Goal: Task Accomplishment & Management: Manage account settings

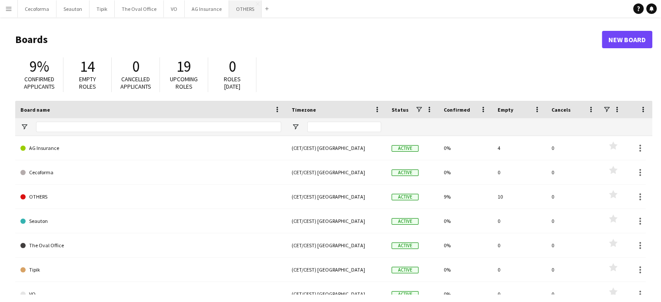
click at [239, 8] on button "OTHERS Close" at bounding box center [245, 8] width 33 height 17
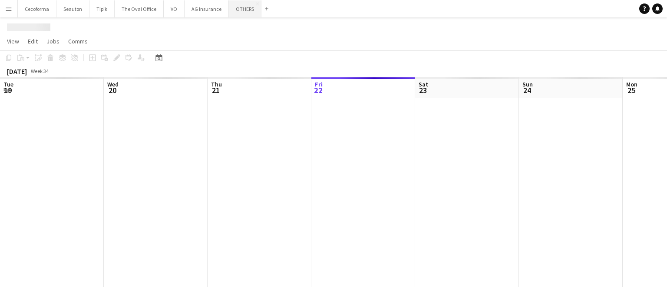
scroll to position [0, 208]
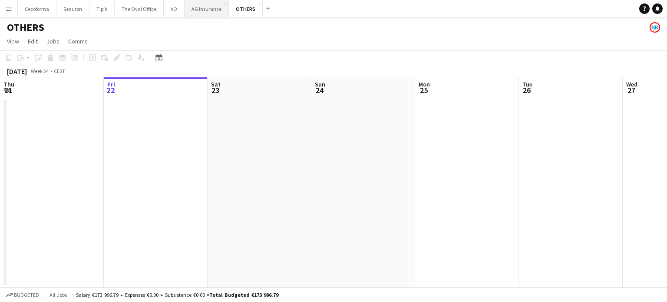
click at [196, 7] on button "AG Insurance Close" at bounding box center [207, 8] width 44 height 17
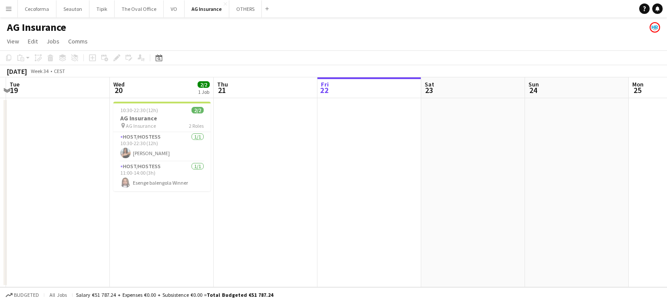
drag, startPoint x: 365, startPoint y: 157, endPoint x: 412, endPoint y: 157, distance: 46.9
click at [412, 157] on app-calendar-viewport "Sun 17 Mon 18 Tue 19 Wed 20 2/2 1 Job Thu 21 Fri 22 Sat 23 Sun 24 Mon 25 Tue 26…" at bounding box center [333, 182] width 667 height 210
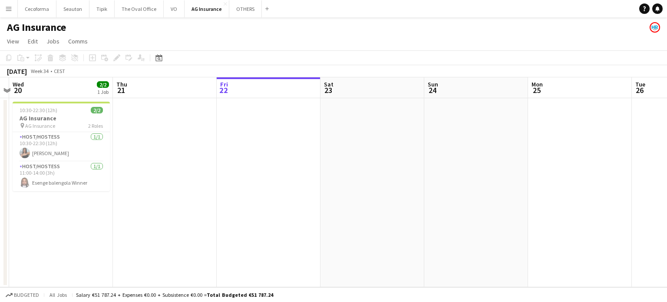
drag, startPoint x: 539, startPoint y: 155, endPoint x: 431, endPoint y: 156, distance: 108.6
click at [431, 156] on app-calendar-viewport "Sun 17 Mon 18 Tue 19 Wed 20 2/2 1 Job Thu 21 Fri 22 Sat 23 Sun 24 Mon 25 Tue 26…" at bounding box center [333, 182] width 667 height 210
click at [242, 8] on button "OTHERS Close" at bounding box center [245, 8] width 33 height 17
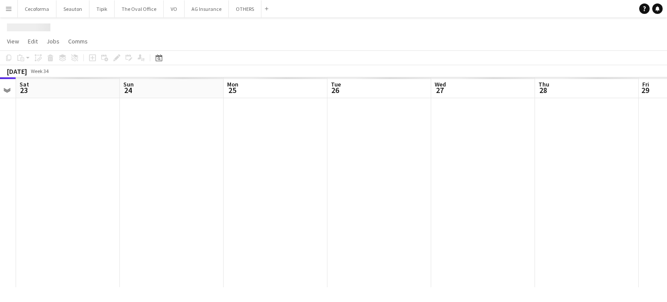
drag, startPoint x: 427, startPoint y: 210, endPoint x: 543, endPoint y: 199, distance: 116.5
click at [255, 215] on app-calendar-viewport "Tue 19 Wed 20 Thu 21 Fri 22 Sat 23 Sun 24 Mon 25 Tue 26 Wed 27 Thu 28 Fri 29 Sa…" at bounding box center [333, 182] width 667 height 210
drag, startPoint x: 501, startPoint y: 198, endPoint x: 291, endPoint y: 191, distance: 209.6
click at [291, 191] on app-calendar-viewport "Thu 21 Fri 22 Sat 23 Sun 24 Mon 25 Tue 26 Wed 27 Thu 28 Fri 29 Sat 30 Sun 31 Mo…" at bounding box center [333, 182] width 667 height 210
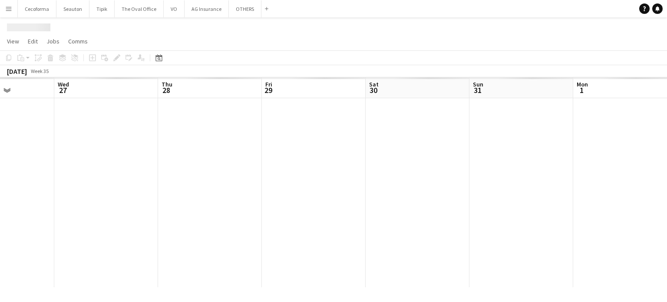
click at [173, 158] on app-calendar-viewport "Sat 23 Sun 24 Mon 25 Tue 26 Wed 27 Thu 28 Fri 29 Sat 30 Sun 31 Mon 1 Tue 2 Wed 3" at bounding box center [333, 182] width 667 height 210
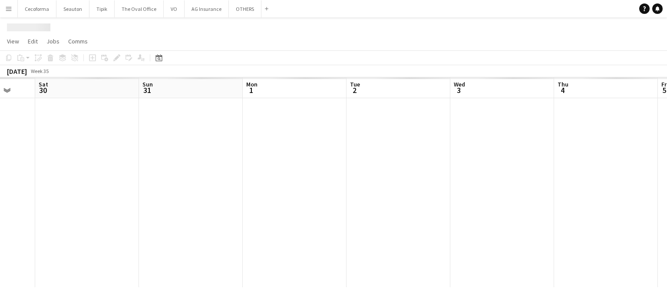
drag, startPoint x: 209, startPoint y: 174, endPoint x: 171, endPoint y: 167, distance: 38.0
click at [176, 168] on app-calendar-viewport "Wed 27 Thu 28 Fri 29 Sat 30 Sun 31 Mon 1 Tue 2 Wed 3 Thu 4 Fri 5 Sat 6 Sun 7" at bounding box center [333, 182] width 667 height 210
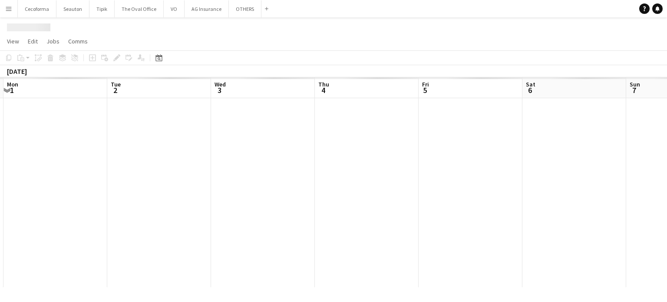
click at [198, 163] on app-calendar-viewport "Fri 29 Sat 30 Sun 31 Mon 1 Tue 2 Wed 3 Thu 4 Fri 5 Sat 6 Sun 7 Mon 8 Tue 9" at bounding box center [333, 182] width 667 height 210
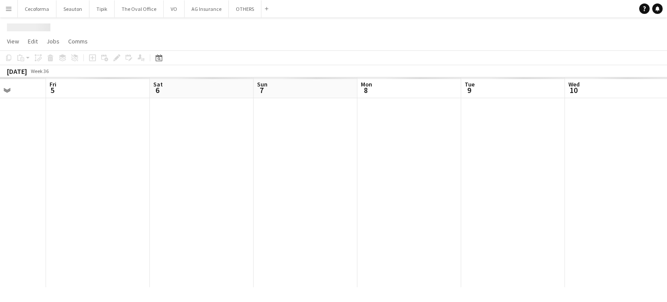
drag, startPoint x: 349, startPoint y: 181, endPoint x: 514, endPoint y: 187, distance: 164.8
click at [276, 166] on app-calendar-viewport "Mon 1 Tue 2 Wed 3 Thu 4 Fri 5 Sat 6 Sun 7 Mon 8 Tue 9 Wed 10 Thu 11 Fri 12" at bounding box center [333, 182] width 667 height 210
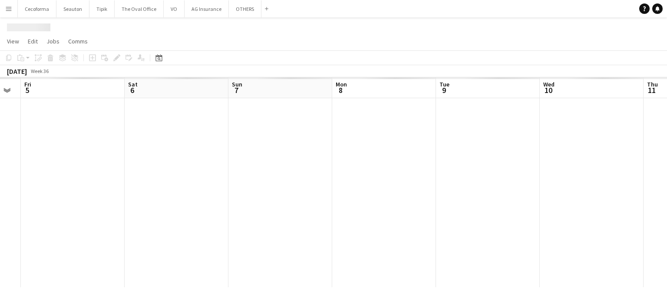
drag, startPoint x: 421, startPoint y: 192, endPoint x: 409, endPoint y: 177, distance: 19.5
click at [294, 174] on app-calendar-viewport "Mon 1 Tue 2 Wed 3 Thu 4 Fri 5 Sat 6 Sun 7 Mon 8 Tue 9 Wed 10 Thu 11 Fri 12" at bounding box center [333, 182] width 667 height 210
drag, startPoint x: 485, startPoint y: 201, endPoint x: 421, endPoint y: 186, distance: 65.1
click at [342, 182] on app-calendar-viewport "Fri 5 Sat 6 Sun 7 Mon 8 Tue 9 Wed 10 Thu 11 Fri 12 Sat 13 Sun 14 Mon 15 Tue 16" at bounding box center [333, 182] width 667 height 210
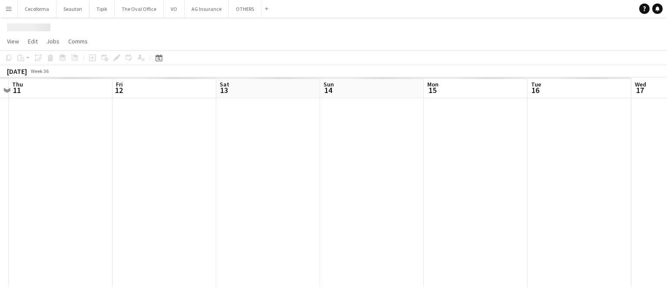
drag, startPoint x: 514, startPoint y: 206, endPoint x: 326, endPoint y: 182, distance: 189.2
click at [292, 182] on app-calendar-viewport "Sun 7 Mon 8 Tue 9 Wed 10 Thu 11 Fri 12 Sat 13 Sun 14 Mon 15 Tue 16 Wed 17 Thu 18" at bounding box center [333, 182] width 667 height 210
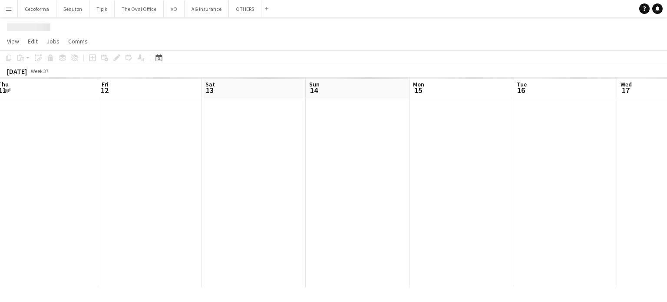
drag, startPoint x: 540, startPoint y: 214, endPoint x: 372, endPoint y: 188, distance: 169.4
click at [336, 189] on app-calendar-viewport "Tue 9 Wed 10 Thu 11 Fri 12 Sat 13 Sun 14 Mon 15 Tue 16 Wed 17 Thu 18 Fri 19 Sat…" at bounding box center [333, 182] width 667 height 210
drag, startPoint x: 559, startPoint y: 210, endPoint x: 360, endPoint y: 179, distance: 200.9
click at [351, 181] on app-calendar-viewport "Sat 13 Sun 14 Mon 15 Tue 16 Wed 17 Thu 18 Fri 19 Sat 20 Sun 21 Mon 22 Tue 23 We…" at bounding box center [333, 182] width 667 height 210
click at [266, 169] on app-calendar-viewport "Sat 13 Sun 14 Mon 15 Tue 16 Wed 17 Thu 18 Fri 19 Sat 20 Sun 21 Mon 22 Tue 23 We…" at bounding box center [333, 182] width 667 height 210
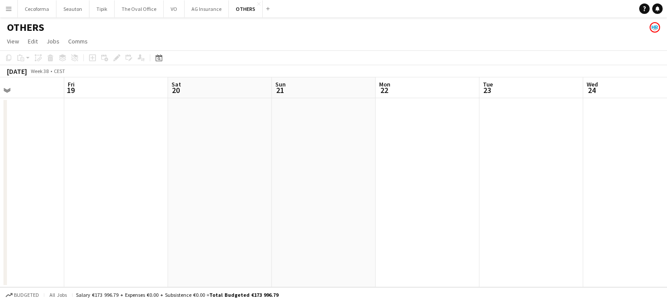
drag, startPoint x: 363, startPoint y: 177, endPoint x: 462, endPoint y: 181, distance: 98.7
click at [362, 176] on app-calendar-viewport "Mon 15 0/3 1 Job Tue 16 0/3 1 Job Wed 17 0/3 1 Job Thu 18 Fri 19 Sat 20 Sun 21 …" at bounding box center [333, 182] width 667 height 210
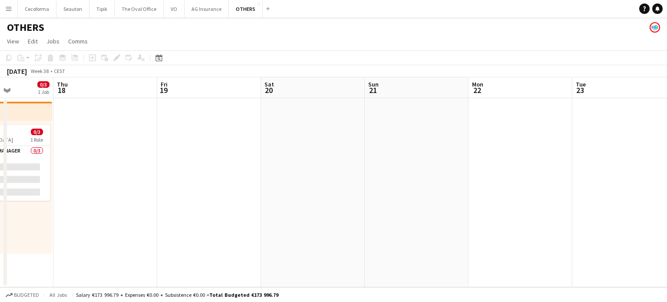
drag, startPoint x: 471, startPoint y: 186, endPoint x: 315, endPoint y: 167, distance: 156.3
click at [317, 168] on app-calendar-viewport "Mon 15 0/3 1 Job Tue 16 0/3 1 Job Wed 17 0/3 1 Job Thu 18 Fri 19 Sat 20 Sun 21 …" at bounding box center [333, 182] width 667 height 210
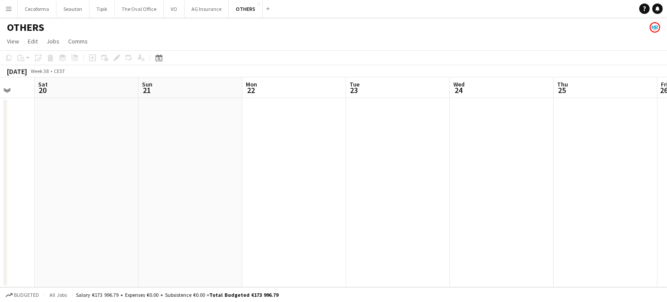
drag, startPoint x: 459, startPoint y: 168, endPoint x: 315, endPoint y: 140, distance: 146.9
click at [297, 147] on app-calendar-viewport "Wed 17 0/3 1 Job Thu 18 Fri 19 Sat 20 Sun 21 Mon 22 Tue 23 Wed 24 Thu 25 Fri 26…" at bounding box center [333, 182] width 667 height 210
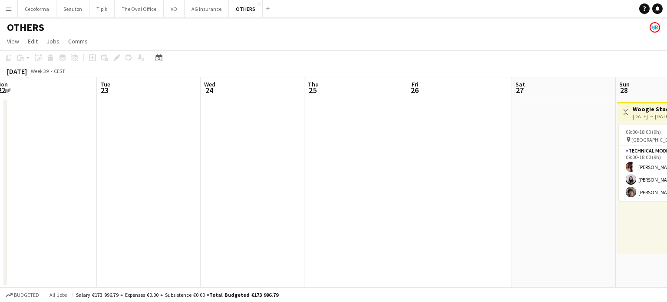
drag, startPoint x: 269, startPoint y: 165, endPoint x: 124, endPoint y: 143, distance: 146.2
click at [172, 149] on app-calendar-viewport "Fri 19 Sat 20 Sun 21 Mon 22 Tue 23 Wed 24 Thu 25 Fri 26 Sat 27 Sun 28 3/3 1 Job…" at bounding box center [333, 182] width 667 height 210
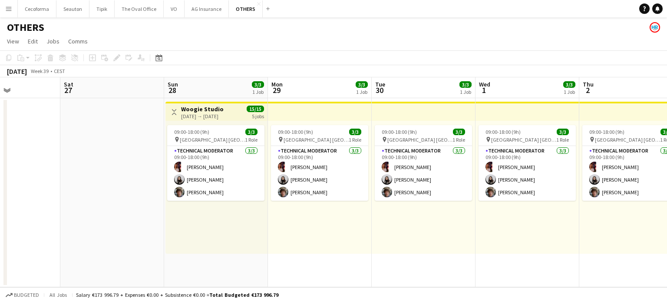
drag, startPoint x: 64, startPoint y: 155, endPoint x: 51, endPoint y: 149, distance: 14.4
click at [51, 150] on app-calendar-viewport "Tue 23 Wed 24 Thu 25 Fri 26 Sat 27 Sun 28 3/3 1 Job Mon 29 3/3 1 Job Tue 30 3/3…" at bounding box center [333, 182] width 667 height 210
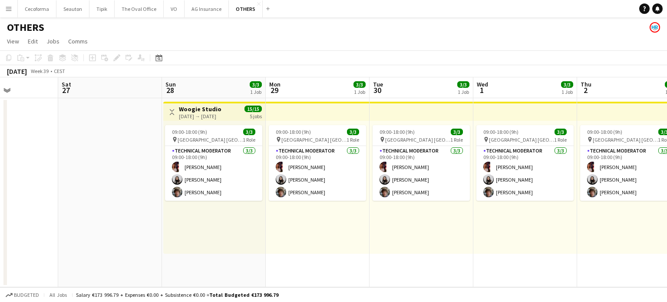
scroll to position [0, 267]
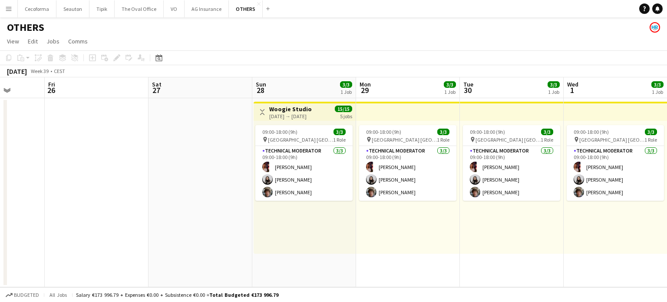
drag, startPoint x: 4, startPoint y: 194, endPoint x: 7, endPoint y: 190, distance: 5.1
click at [4, 192] on div "Tue 23 Wed 24 Thu 25 Fri 26 Sat 27 Sun 28 3/3 1 Job Mon 29 3/3 1 Job Tue 30 3/3…" at bounding box center [333, 182] width 667 height 210
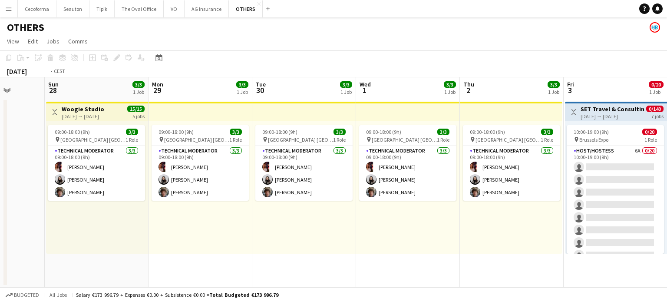
drag, startPoint x: 462, startPoint y: 247, endPoint x: 285, endPoint y: 227, distance: 177.5
click at [282, 229] on app-calendar-viewport "Thu 25 Fri 26 Sat 27 Sun 28 3/3 1 Job Mon 29 3/3 1 Job Tue 30 3/3 1 Job Wed 1 3…" at bounding box center [333, 182] width 667 height 210
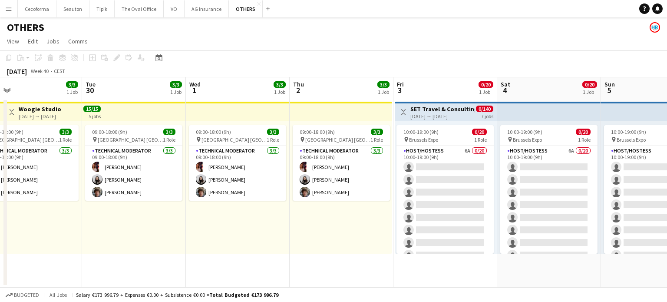
drag, startPoint x: 459, startPoint y: 279, endPoint x: 298, endPoint y: 260, distance: 161.8
click at [296, 262] on app-calendar-viewport "Sat 27 Sun 28 3/3 1 Job Mon 29 3/3 1 Job Tue 30 3/3 1 Job Wed 1 3/3 1 Job Thu 2…" at bounding box center [333, 182] width 667 height 210
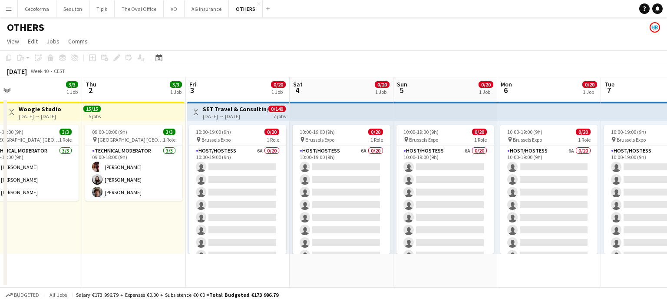
scroll to position [0, 229]
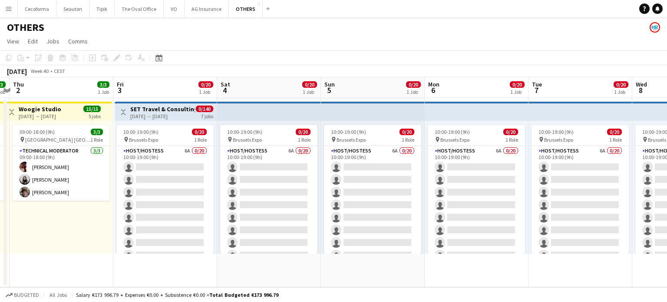
click at [354, 269] on app-calendar-viewport "Mon 29 3/3 1 Job Tue 30 3/3 1 Job Wed 1 3/3 1 Job Thu 2 3/3 1 Job Fri 3 0/20 1 …" at bounding box center [333, 182] width 667 height 210
drag, startPoint x: 444, startPoint y: 292, endPoint x: 358, endPoint y: 279, distance: 87.1
click at [341, 280] on app-board "OTHERS View Day view expanded Day view collapsed Month view Date picker Jump to…" at bounding box center [333, 159] width 667 height 285
click at [326, 272] on app-date-cell "10:00-19:00 (9h) 0/20 pin Brussels Expo 1 Role Host/Hostess 6A 0/20 10:00-19:00…" at bounding box center [374, 192] width 104 height 189
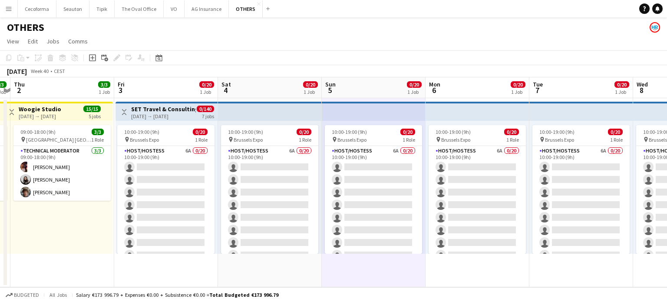
click at [364, 52] on app-toolbar "Copy Paste Paste Ctrl+V Paste with crew Ctrl+Shift+V Paste linked Job [GEOGRAPH…" at bounding box center [333, 57] width 667 height 15
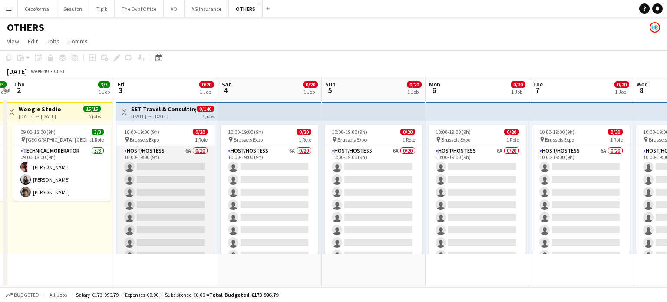
click at [160, 185] on app-card-role "Host/Hostess 6A 0/20 10:00-19:00 (9h) single-neutral-actions single-neutral-act…" at bounding box center [165, 280] width 97 height 269
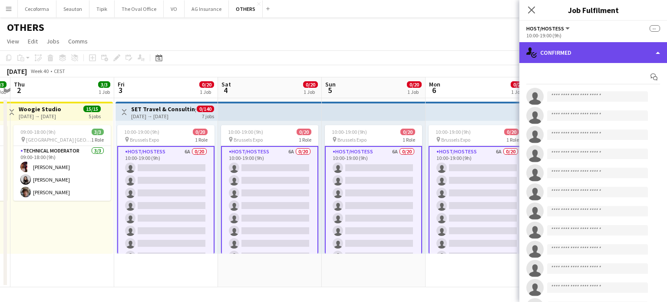
click at [658, 53] on div "single-neutral-actions-check-2 Confirmed" at bounding box center [594, 52] width 148 height 21
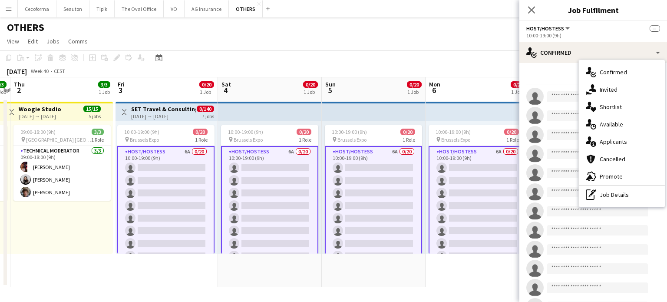
click at [620, 141] on div "single-neutral-actions-information Applicants" at bounding box center [622, 141] width 86 height 17
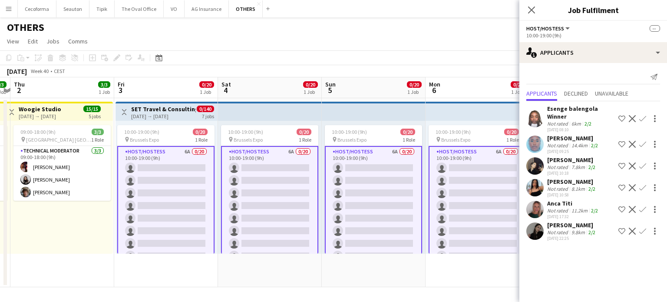
click at [572, 281] on mat-expansion-panel "users2 Applicants Send notification Applicants Declined Unavailable Esenge bale…" at bounding box center [594, 182] width 148 height 239
click at [451, 275] on app-date-cell "10:00-19:00 (9h) 0/20 pin Brussels Expo 1 Role Host/Hostess 6A 0/20 10:00-19:00…" at bounding box center [478, 192] width 104 height 189
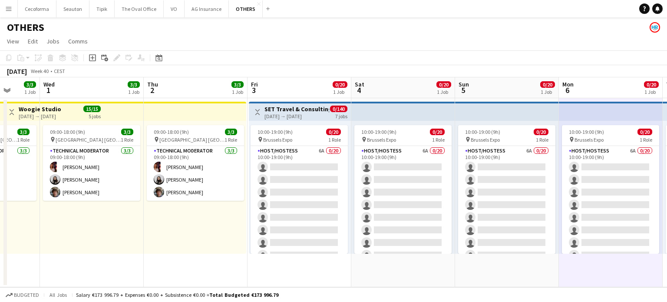
drag, startPoint x: 68, startPoint y: 259, endPoint x: 205, endPoint y: 255, distance: 136.9
click at [189, 258] on app-calendar-viewport "Mon 29 3/3 1 Job Tue 30 3/3 1 Job Wed 1 3/3 1 Job Thu 2 3/3 1 Job Fri 3 0/20 1 …" at bounding box center [333, 182] width 667 height 210
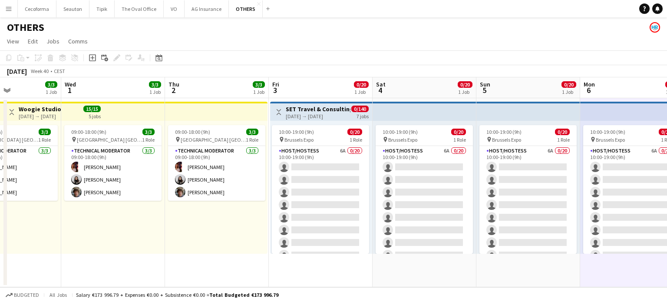
drag, startPoint x: 113, startPoint y: 262, endPoint x: 252, endPoint y: 262, distance: 139.5
click at [252, 262] on app-calendar-viewport "Sun 28 3/3 1 Job Mon 29 3/3 1 Job Tue 30 3/3 1 Job Wed 1 3/3 1 Job Thu 2 3/3 1 …" at bounding box center [333, 182] width 667 height 210
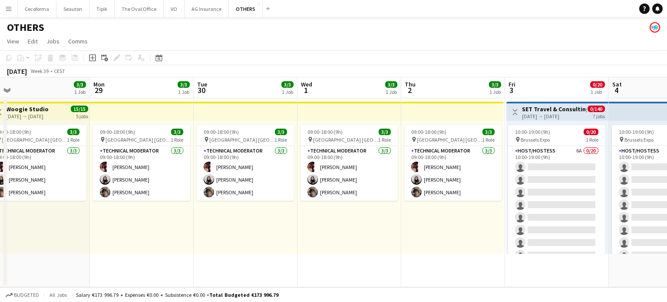
drag, startPoint x: 190, startPoint y: 262, endPoint x: 278, endPoint y: 265, distance: 88.3
click at [289, 259] on app-calendar-viewport "Fri 26 Sat 27 Sun 28 3/3 1 Job Mon 29 3/3 1 Job Tue 30 3/3 1 Job Wed 1 3/3 1 Jo…" at bounding box center [333, 182] width 667 height 210
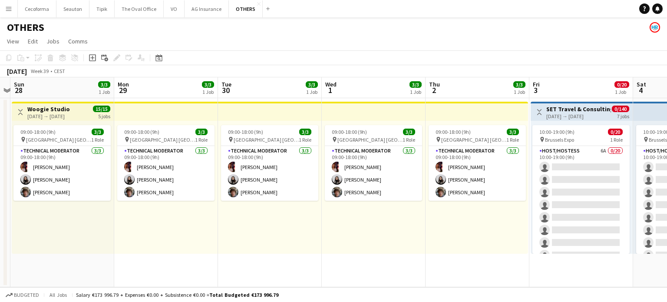
scroll to position [0, 179]
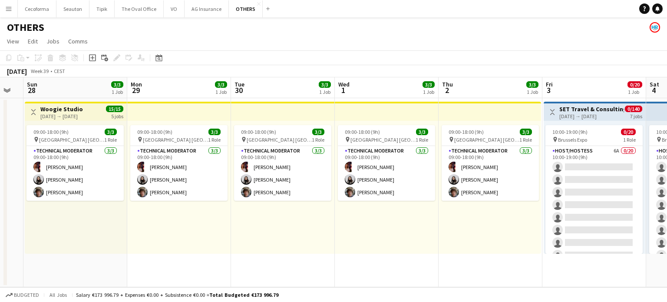
drag, startPoint x: 301, startPoint y: 282, endPoint x: 294, endPoint y: 290, distance: 10.8
click at [306, 282] on app-calendar-viewport "Fri 26 Sat 27 Sun 28 3/3 1 Job Mon 29 3/3 1 Job Tue 30 3/3 1 Job Wed 1 3/3 1 Jo…" at bounding box center [333, 182] width 667 height 210
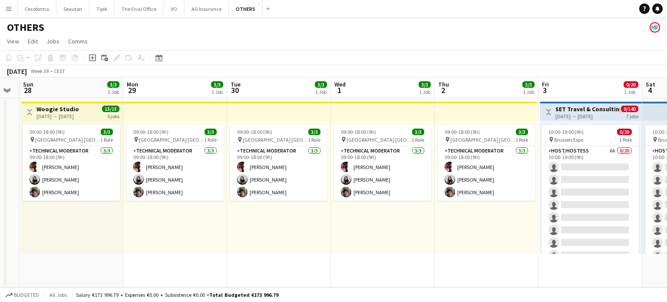
drag, startPoint x: 408, startPoint y: 232, endPoint x: 343, endPoint y: 228, distance: 65.3
click at [343, 228] on app-calendar-viewport "Thu 25 Fri 26 Sat 27 Sun 28 3/3 1 Job Mon 29 3/3 1 Job Tue 30 3/3 1 Job Wed 1 3…" at bounding box center [333, 182] width 667 height 210
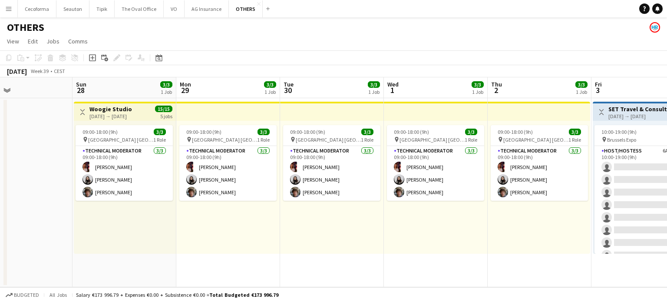
scroll to position [0, 207]
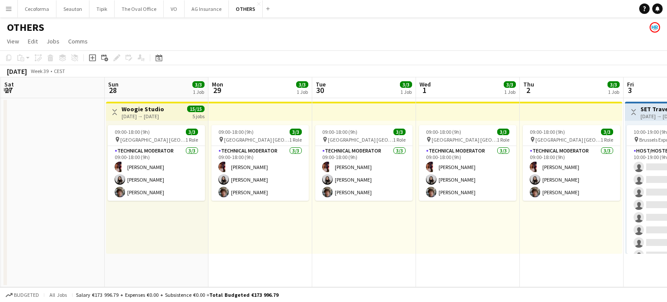
drag, startPoint x: 362, startPoint y: 223, endPoint x: 447, endPoint y: 227, distance: 84.8
click at [447, 227] on app-calendar-viewport "Thu 25 Fri 26 Sat 27 Sun 28 3/3 1 Job Mon 29 3/3 1 Job Tue 30 3/3 1 Job Wed 1 3…" at bounding box center [333, 182] width 667 height 210
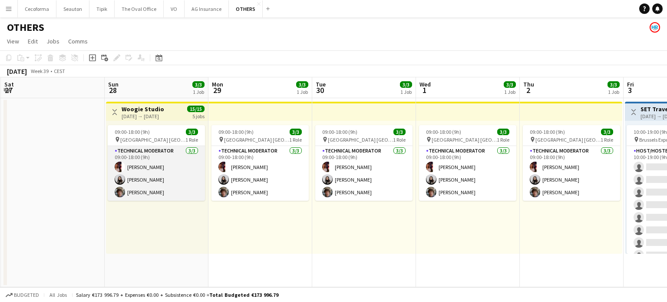
click at [139, 179] on app-card-role "Technical Moderator [DATE] 09:00-18:00 (9h) [PERSON_NAME] [PERSON_NAME] [PERSON…" at bounding box center [156, 173] width 97 height 55
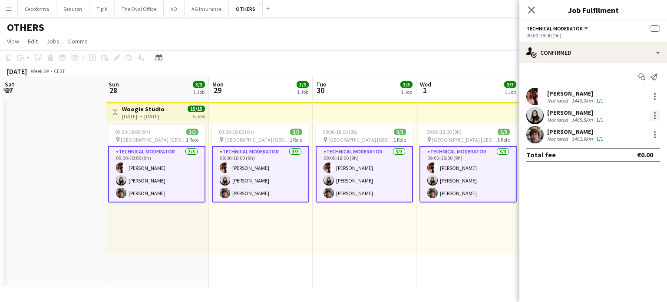
click at [657, 114] on div at bounding box center [655, 115] width 10 height 10
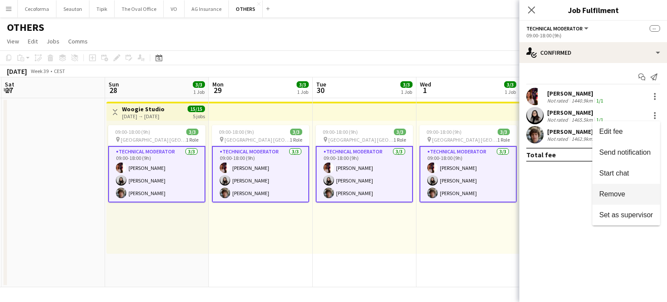
click at [618, 192] on span "Remove" at bounding box center [613, 193] width 26 height 7
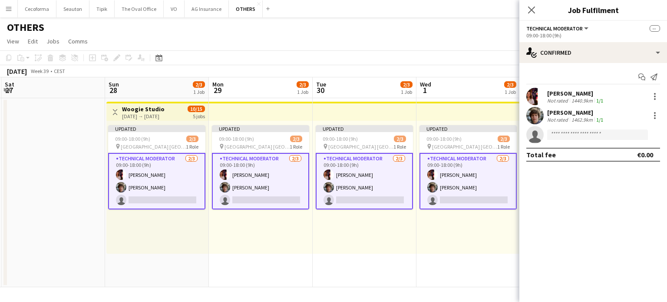
click at [470, 259] on app-date-cell "Updated 09:00-18:00 (9h) 2/3 pin [GEOGRAPHIC_DATA] [GEOGRAPHIC_DATA] 1 Role Tec…" at bounding box center [469, 192] width 104 height 189
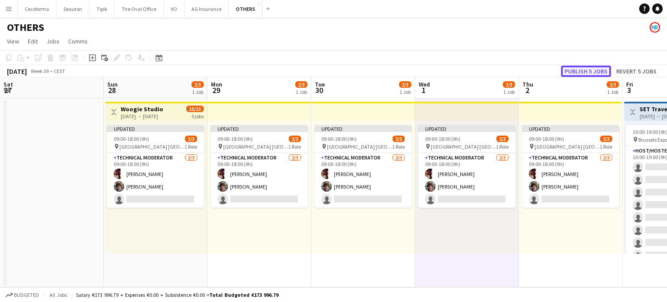
click at [577, 71] on button "Publish 5 jobs" at bounding box center [586, 71] width 50 height 11
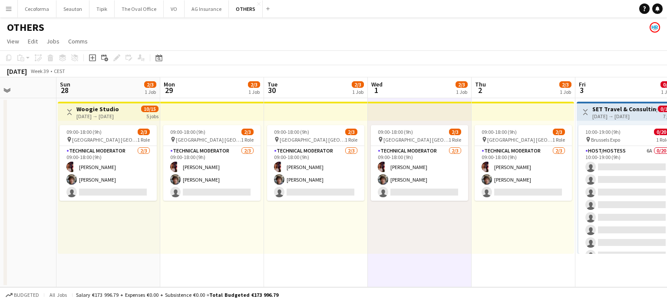
scroll to position [0, 315]
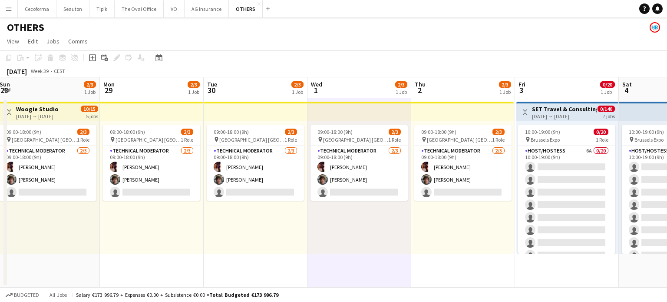
drag, startPoint x: 575, startPoint y: 269, endPoint x: 468, endPoint y: 259, distance: 107.4
click at [467, 259] on app-calendar-viewport "Thu 25 Fri 26 Sat 27 Sun 28 2/3 1 Job Mon 29 2/3 1 Job Tue 30 2/3 1 Job Wed 1 2…" at bounding box center [333, 182] width 667 height 210
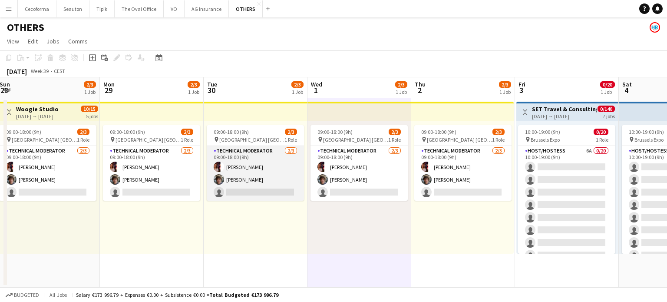
click at [264, 188] on app-card-role "Technical Moderator [DATE] 09:00-18:00 (9h) [PERSON_NAME] [PERSON_NAME] single-…" at bounding box center [255, 173] width 97 height 55
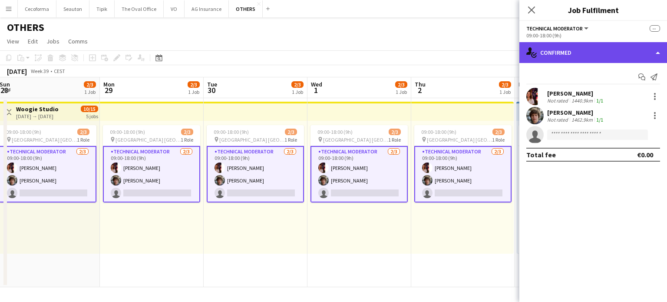
click at [660, 53] on div "single-neutral-actions-check-2 Confirmed" at bounding box center [594, 52] width 148 height 21
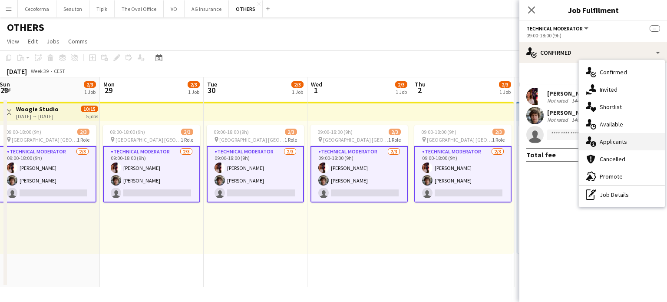
click at [617, 143] on div "single-neutral-actions-information Applicants" at bounding box center [622, 141] width 86 height 17
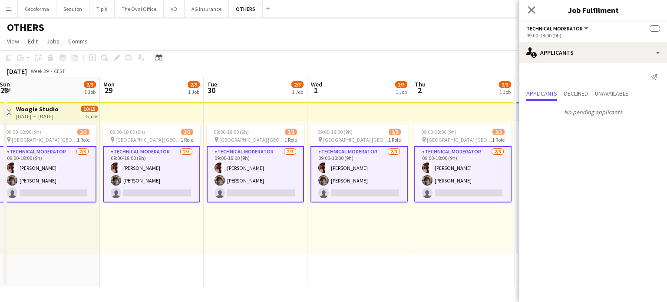
click at [464, 243] on div "09:00-18:00 (9h) 2/3 pin [GEOGRAPHIC_DATA] [GEOGRAPHIC_DATA] 1 Role Technical M…" at bounding box center [462, 187] width 103 height 133
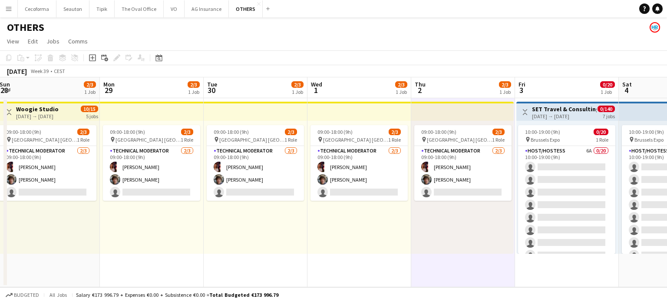
click at [362, 256] on app-date-cell "09:00-18:00 (9h) 2/3 pin [GEOGRAPHIC_DATA] [GEOGRAPHIC_DATA] 1 Role Technical M…" at bounding box center [360, 192] width 104 height 189
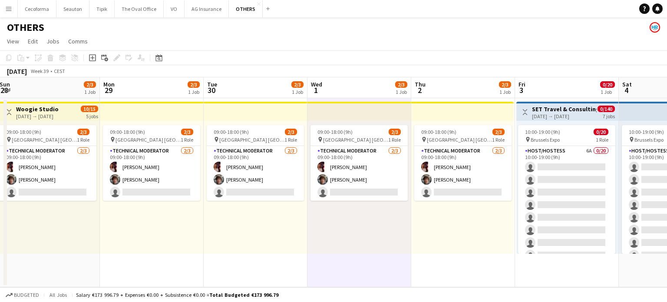
drag, startPoint x: 295, startPoint y: 253, endPoint x: 290, endPoint y: 252, distance: 5.0
click at [295, 252] on div "09:00-18:00 (9h) 2/3 pin [GEOGRAPHIC_DATA] [GEOGRAPHIC_DATA] 1 Role Technical M…" at bounding box center [256, 187] width 104 height 133
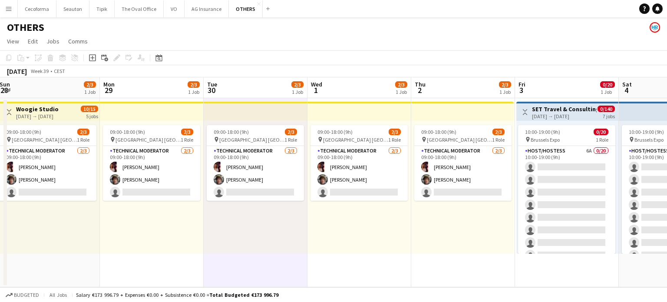
click at [192, 232] on div "09:00-18:00 (9h) 2/3 pin [GEOGRAPHIC_DATA] [GEOGRAPHIC_DATA] 1 Role Technical M…" at bounding box center [152, 187] width 104 height 133
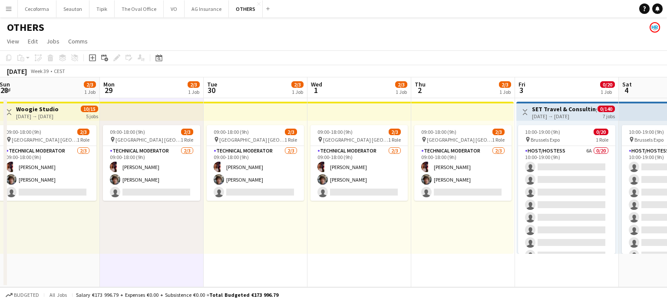
drag, startPoint x: 73, startPoint y: 226, endPoint x: 86, endPoint y: 226, distance: 13.5
click at [73, 225] on div "09:00-18:00 (9h) 2/3 pin [GEOGRAPHIC_DATA] [GEOGRAPHIC_DATA] 1 Role Technical M…" at bounding box center [48, 187] width 102 height 133
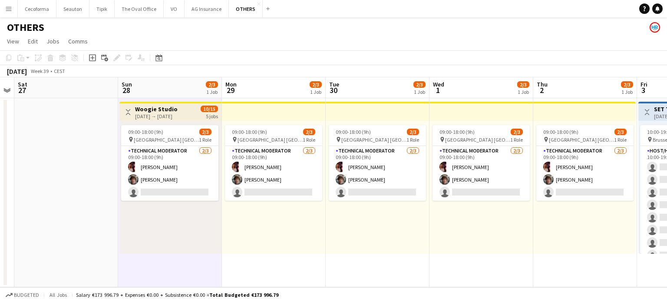
drag, startPoint x: 468, startPoint y: 269, endPoint x: 582, endPoint y: 258, distance: 114.4
click at [582, 258] on app-calendar-viewport "Thu 25 Fri 26 Sat 27 Sun 28 2/3 1 Job Mon 29 2/3 1 Job Tue 30 2/3 1 Job Wed 1 2…" at bounding box center [333, 182] width 667 height 210
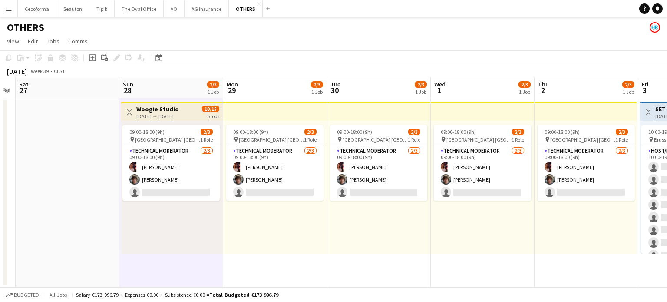
click at [367, 270] on app-date-cell "09:00-18:00 (9h) 2/3 pin [GEOGRAPHIC_DATA] [GEOGRAPHIC_DATA] 1 Role Technical M…" at bounding box center [379, 192] width 104 height 189
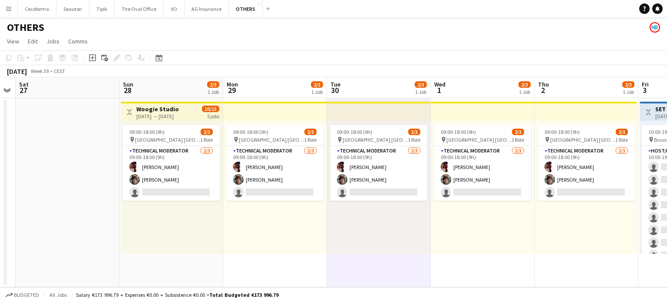
click at [497, 273] on app-date-cell "09:00-18:00 (9h) 2/3 pin [GEOGRAPHIC_DATA] [GEOGRAPHIC_DATA] 1 Role Technical M…" at bounding box center [483, 192] width 104 height 189
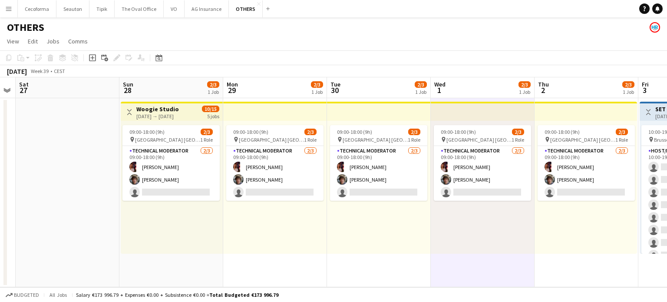
click at [560, 273] on app-date-cell "09:00-18:00 (9h) 2/3 pin [GEOGRAPHIC_DATA] [GEOGRAPHIC_DATA] 1 Role Technical M…" at bounding box center [587, 192] width 104 height 189
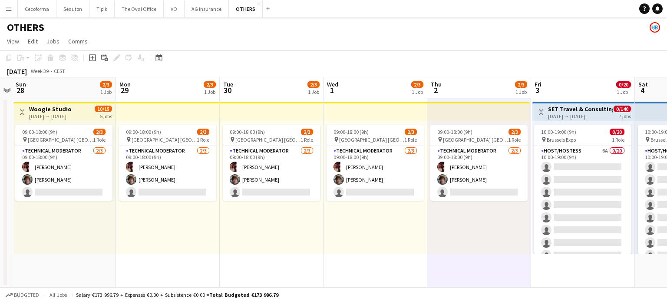
drag, startPoint x: 481, startPoint y: 255, endPoint x: 229, endPoint y: 231, distance: 253.6
click at [245, 232] on app-calendar-viewport "Thu 25 Fri 26 Sat 27 Sun 28 2/3 1 Job Mon 29 2/3 1 Job Tue 30 2/3 1 Job Wed 1 2…" at bounding box center [333, 182] width 667 height 210
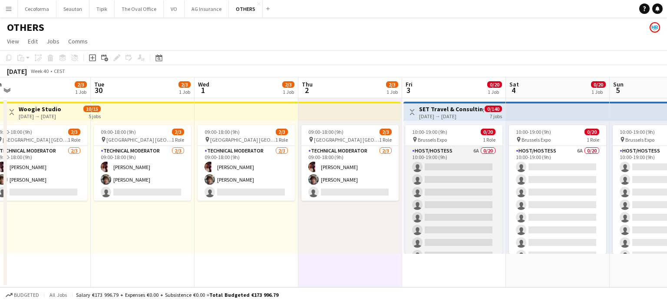
click at [438, 214] on app-card-role "Host/Hostess 6A 0/20 10:00-19:00 (9h) single-neutral-actions single-neutral-act…" at bounding box center [453, 280] width 97 height 269
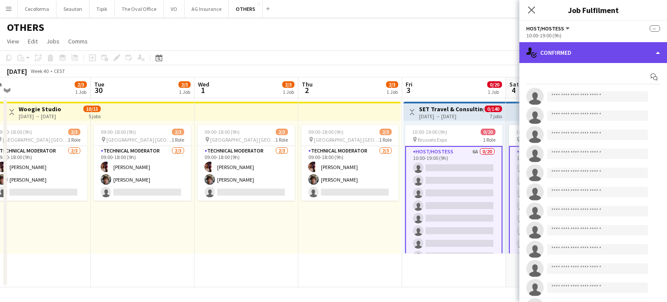
click at [660, 53] on div "single-neutral-actions-check-2 Confirmed" at bounding box center [594, 52] width 148 height 21
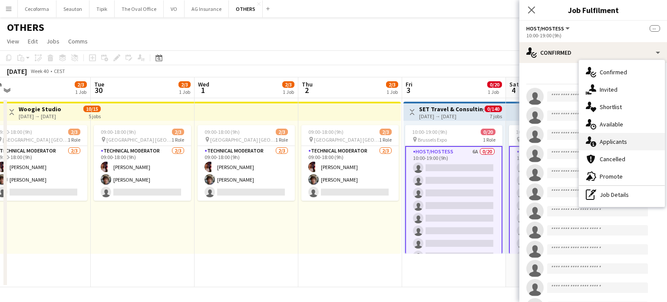
click at [617, 144] on div "single-neutral-actions-information Applicants" at bounding box center [622, 141] width 86 height 17
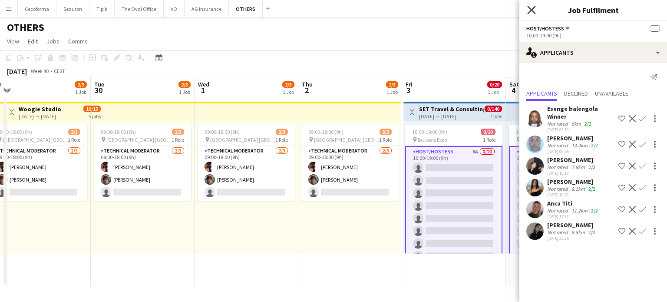
click at [533, 10] on icon "Close pop-in" at bounding box center [531, 10] width 8 height 8
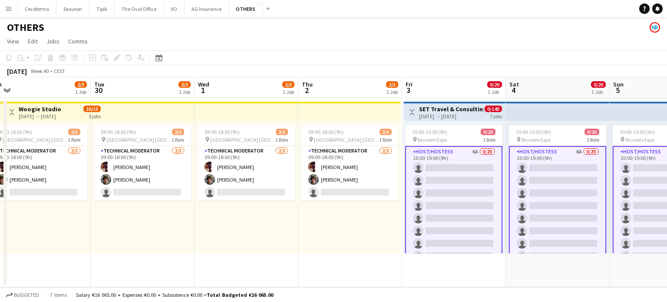
click at [331, 239] on div "09:00-18:00 (9h) 2/3 pin [GEOGRAPHIC_DATA] [GEOGRAPHIC_DATA] 1 Role Technical M…" at bounding box center [349, 187] width 103 height 133
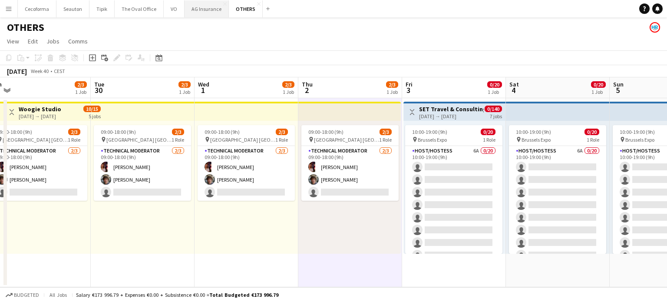
click at [198, 9] on button "AG Insurance Close" at bounding box center [207, 8] width 44 height 17
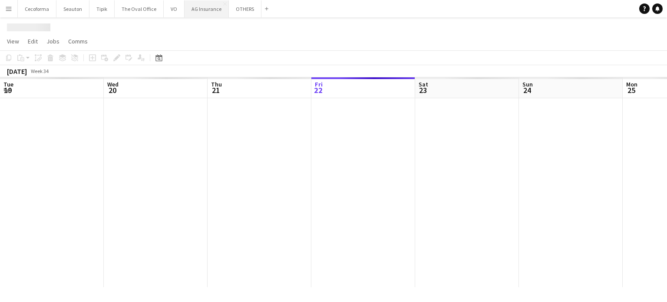
scroll to position [0, 208]
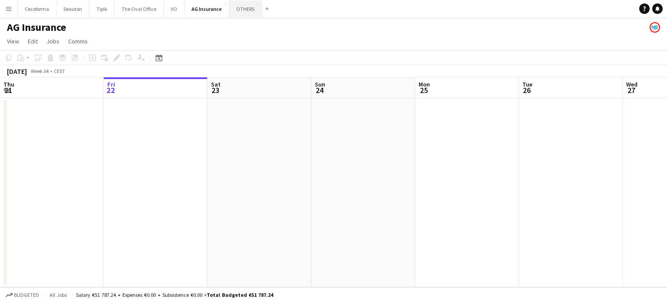
click at [237, 10] on button "OTHERS Close" at bounding box center [245, 8] width 33 height 17
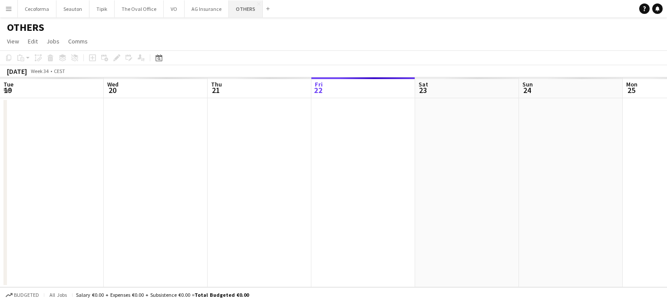
scroll to position [0, 208]
